Goal: Task Accomplishment & Management: Complete application form

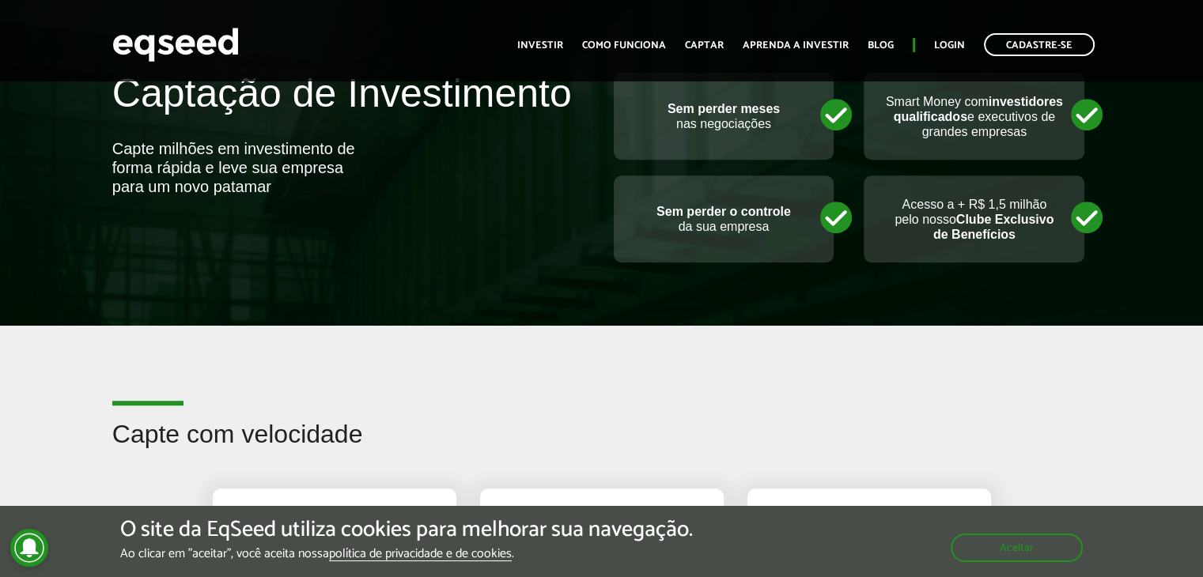
scroll to position [870, 0]
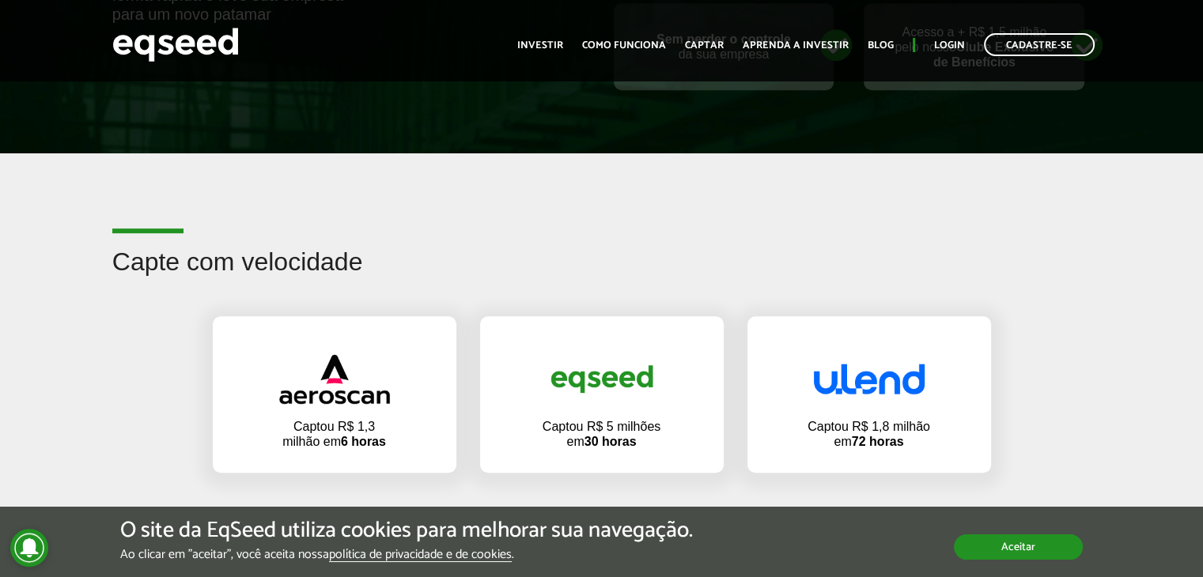
click at [967, 548] on button "Aceitar" at bounding box center [1018, 547] width 129 height 25
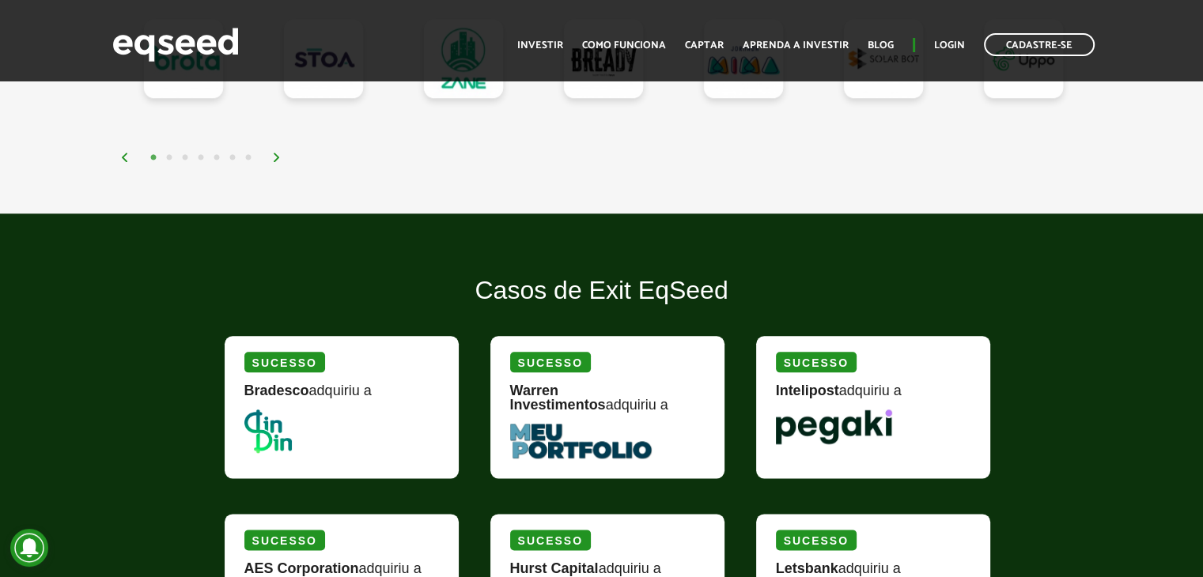
scroll to position [1898, 0]
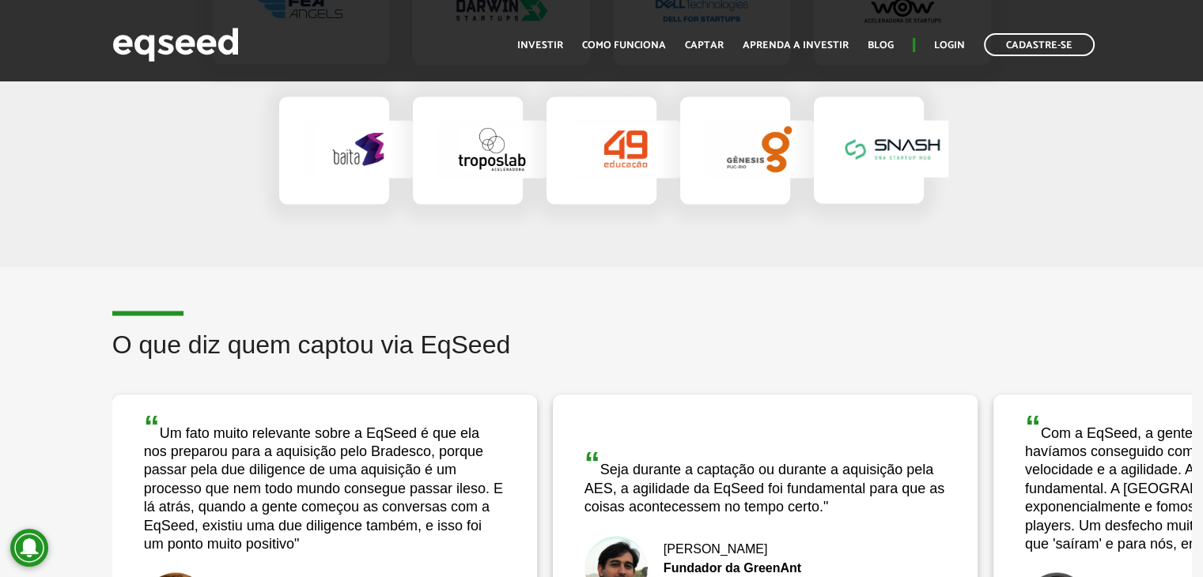
drag, startPoint x: 1018, startPoint y: 425, endPoint x: 1018, endPoint y: 248, distance: 177.1
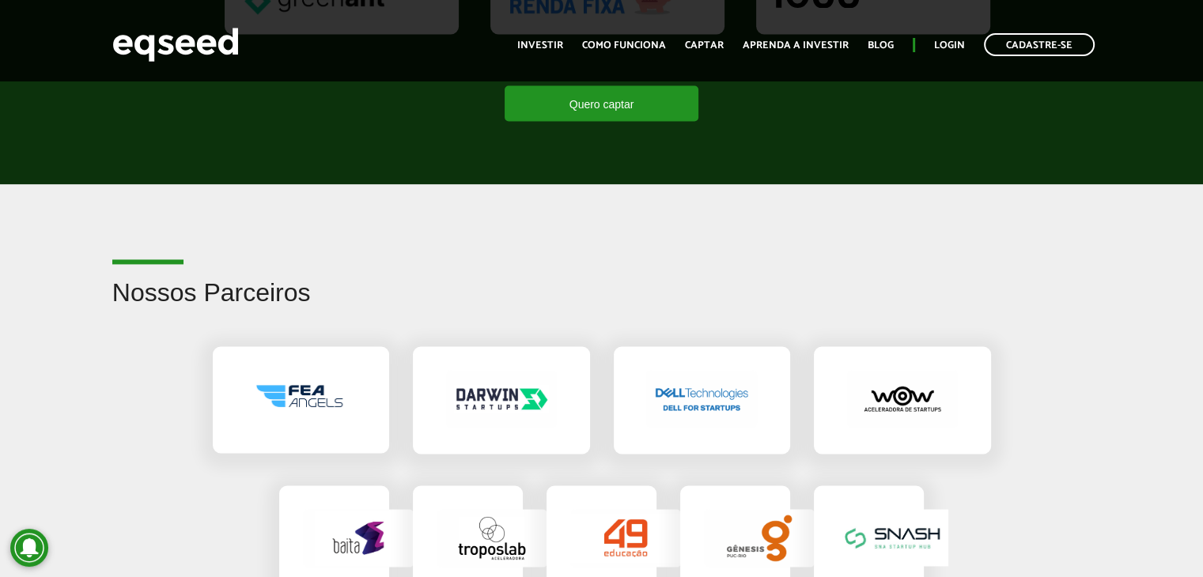
scroll to position [2311, 0]
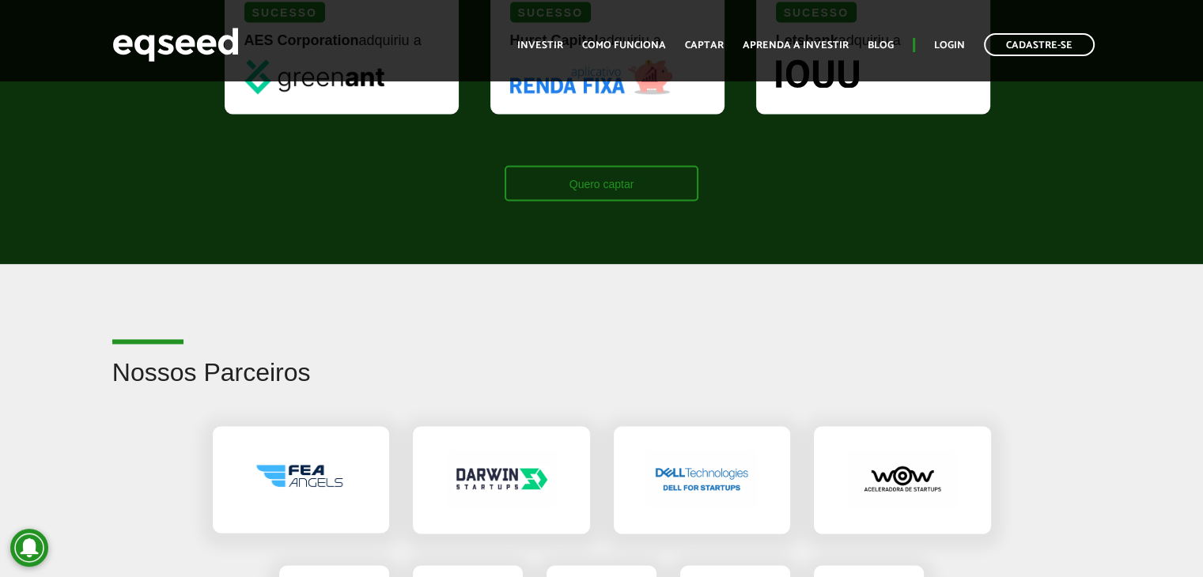
click at [598, 187] on link "Quero captar" at bounding box center [601, 183] width 195 height 36
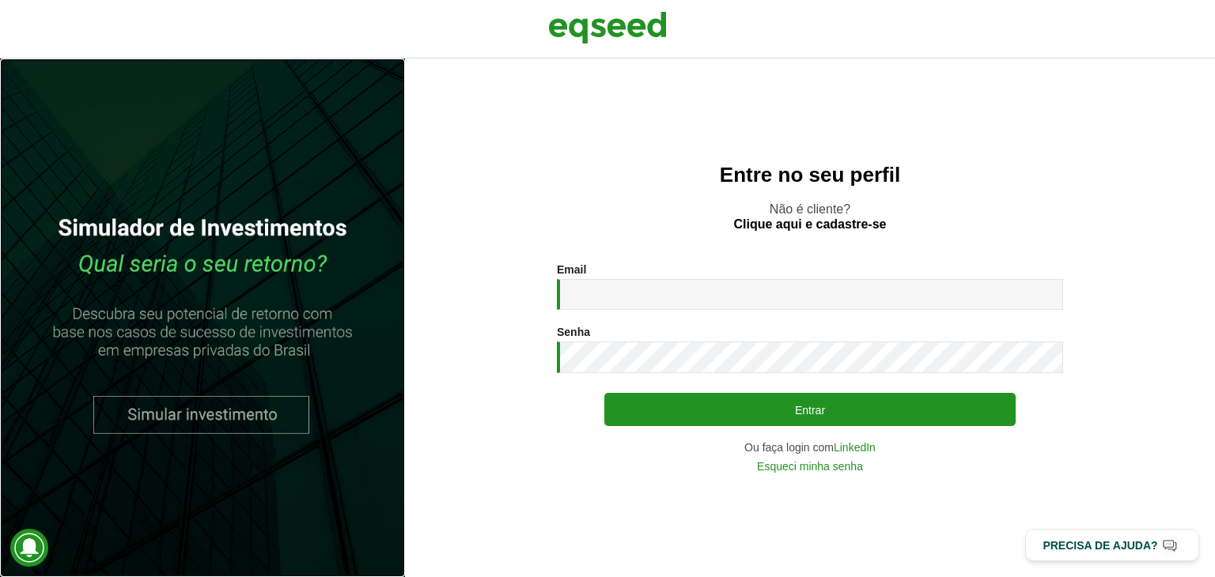
click at [297, 415] on link at bounding box center [202, 318] width 405 height 519
